Goal: Task Accomplishment & Management: Manage account settings

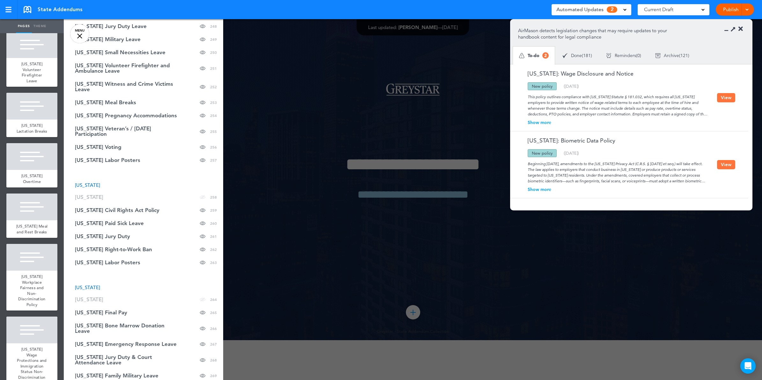
scroll to position [4234, 0]
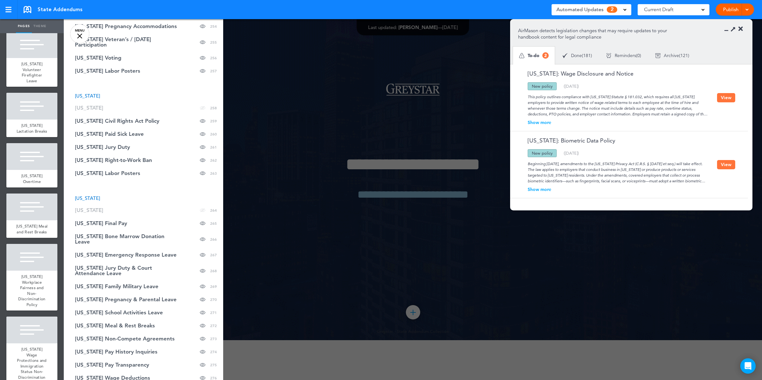
click at [117, 196] on li "[US_STATE]" at bounding box center [143, 198] width 159 height 5
click at [103, 221] on span "[US_STATE] Final Pay" at bounding box center [101, 223] width 52 height 5
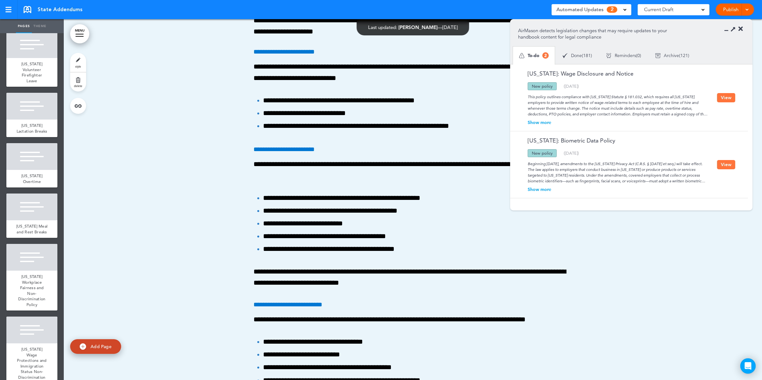
scroll to position [108000, 0]
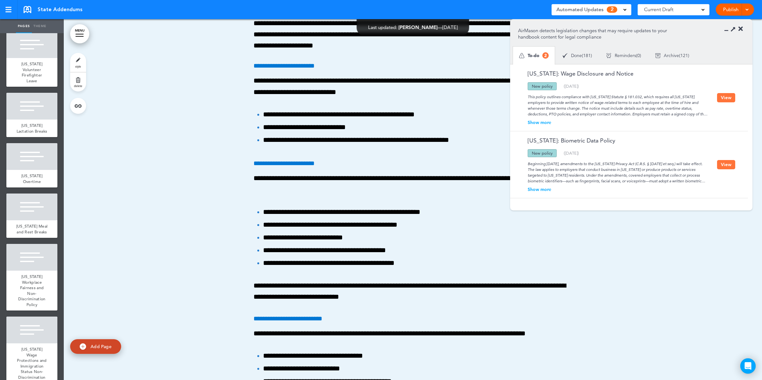
click at [726, 97] on button "View" at bounding box center [726, 97] width 18 height 9
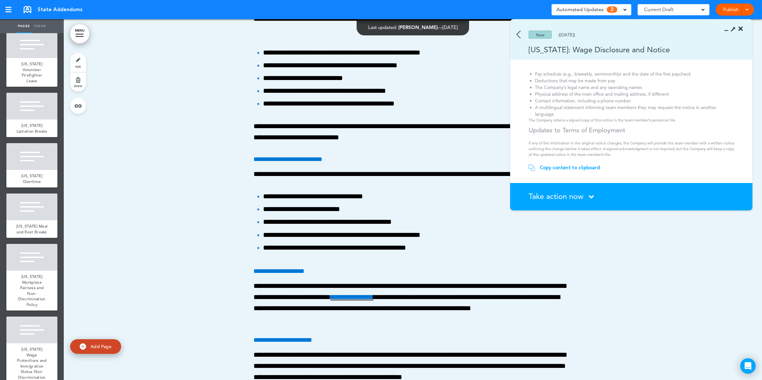
scroll to position [108119, 0]
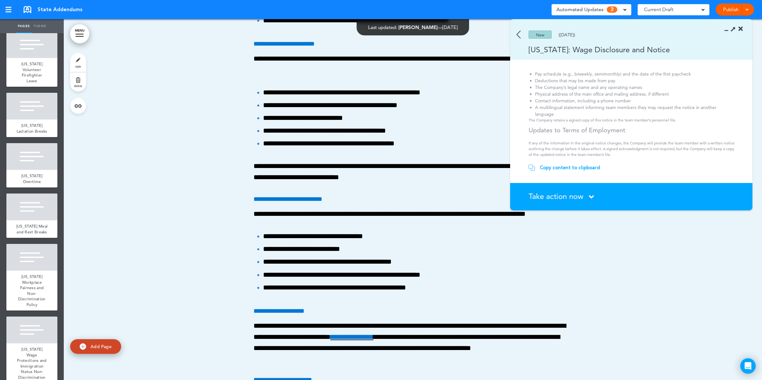
click at [585, 197] on div "Take action now Click here to change the status" at bounding box center [635, 197] width 213 height 8
click at [590, 195] on icon at bounding box center [591, 197] width 5 height 8
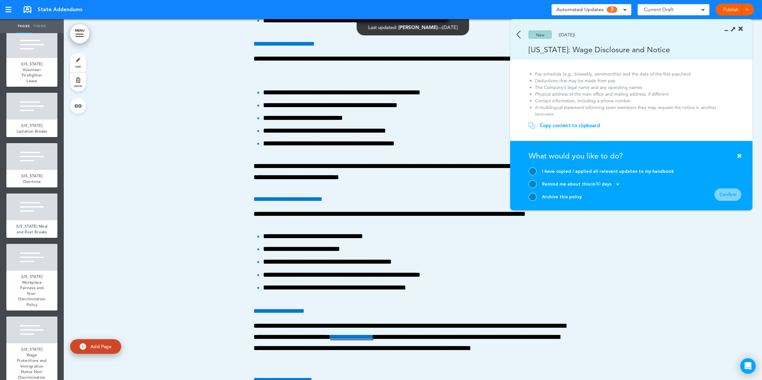
click at [534, 170] on div at bounding box center [533, 171] width 8 height 8
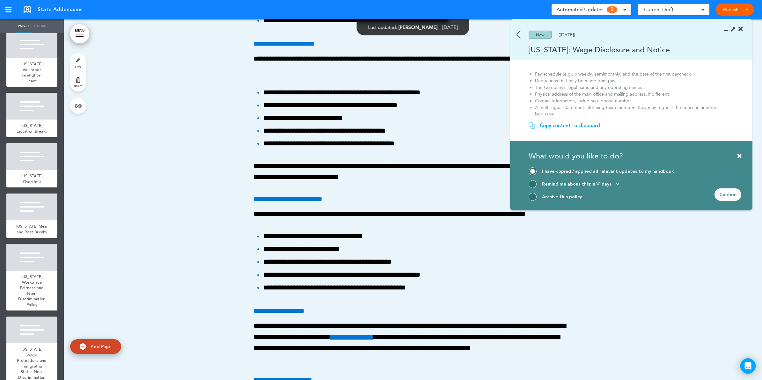
click at [723, 197] on div "Confirm" at bounding box center [728, 194] width 27 height 12
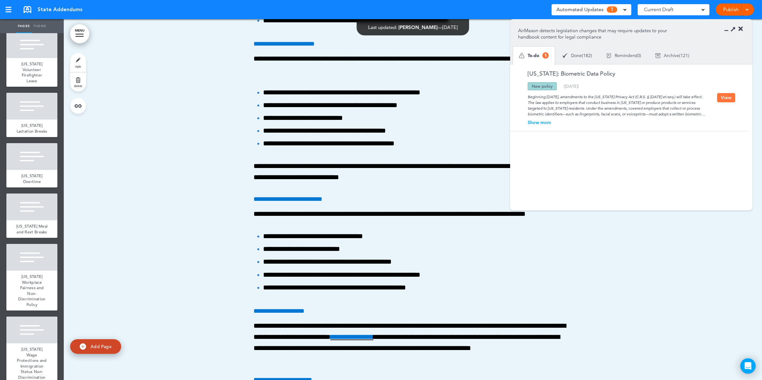
click at [740, 29] on icon at bounding box center [741, 29] width 4 height 6
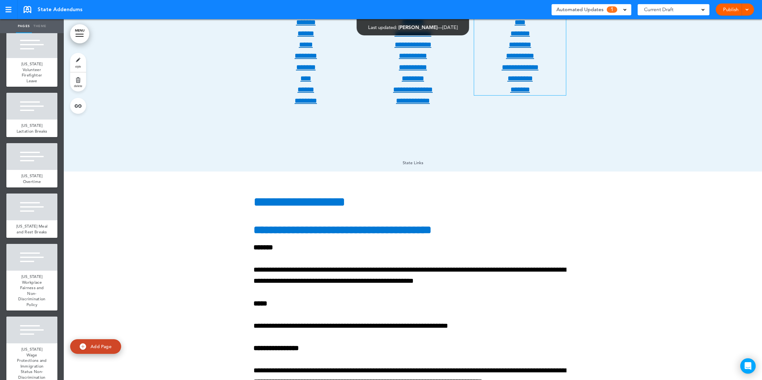
scroll to position [957, 0]
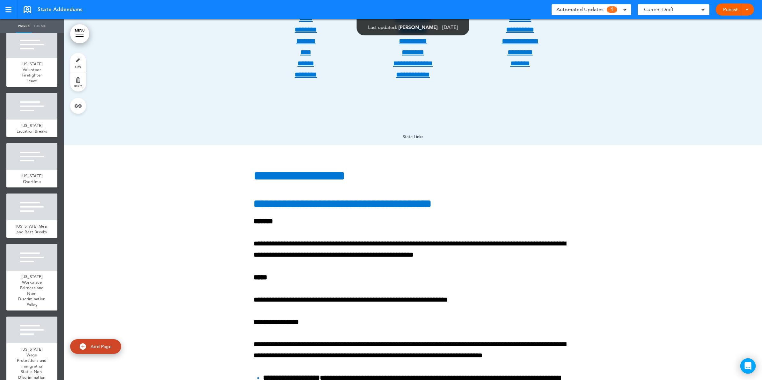
click at [84, 35] on link "MENU" at bounding box center [79, 33] width 19 height 19
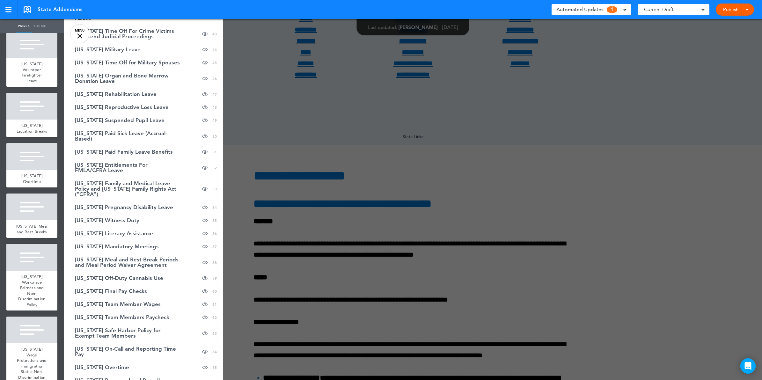
scroll to position [0, 0]
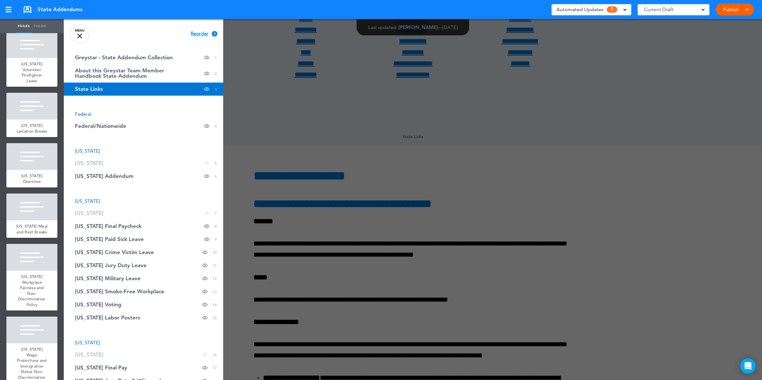
click at [160, 89] on link "State Links Hide page in table of contents 3" at bounding box center [143, 89] width 159 height 13
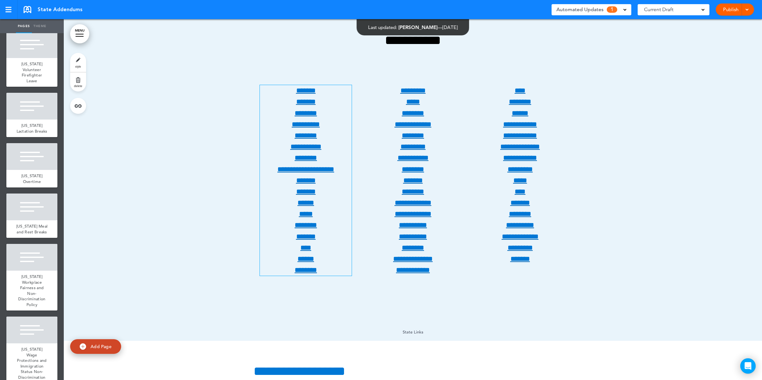
scroll to position [757, 0]
